Goal: Navigation & Orientation: Find specific page/section

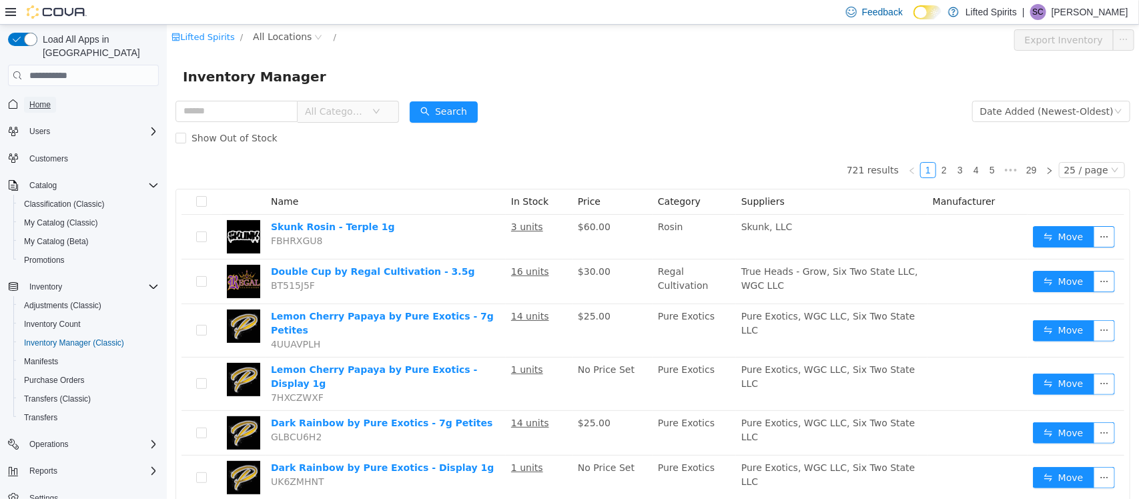
click at [49, 99] on span "Home" at bounding box center [39, 104] width 21 height 11
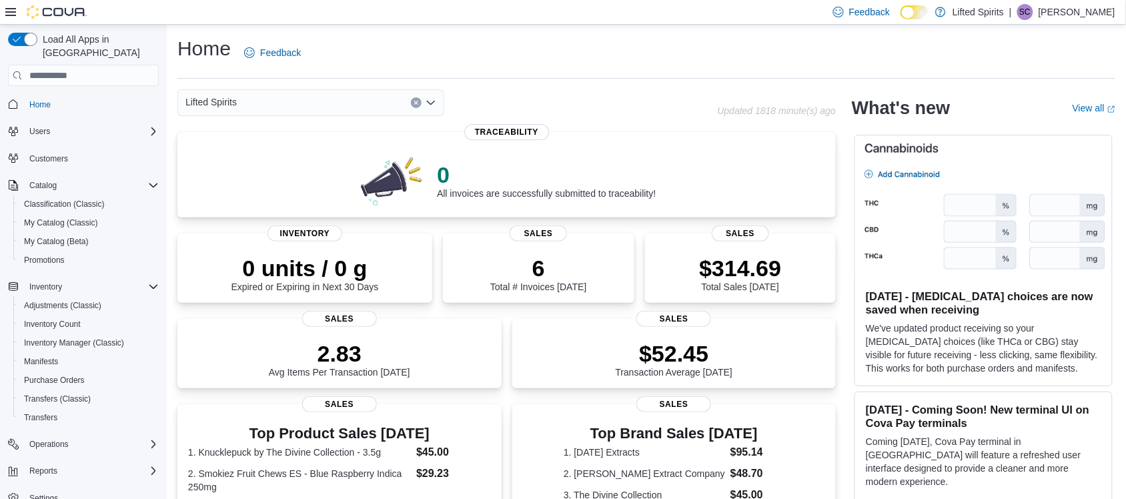
click at [1068, 10] on p "[PERSON_NAME]" at bounding box center [1077, 12] width 77 height 16
click at [1041, 121] on span "Sign Out" at bounding box center [1030, 127] width 36 height 13
